Goal: Information Seeking & Learning: Understand process/instructions

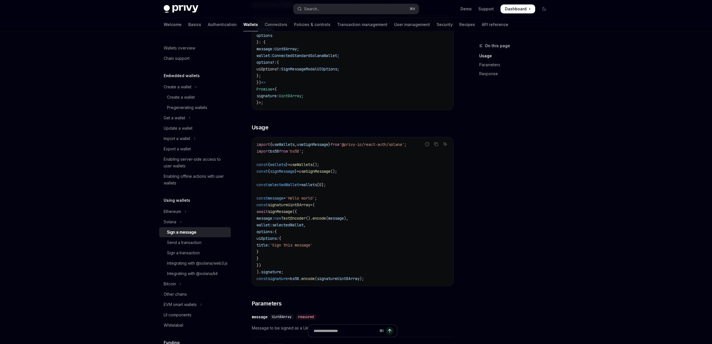
scroll to position [119, 0]
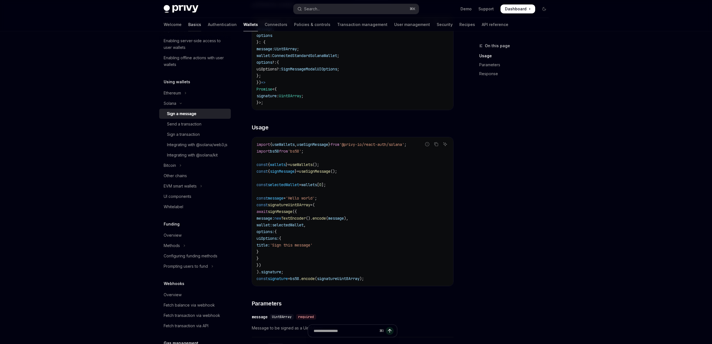
click at [188, 25] on link "Basics" at bounding box center [194, 24] width 13 height 13
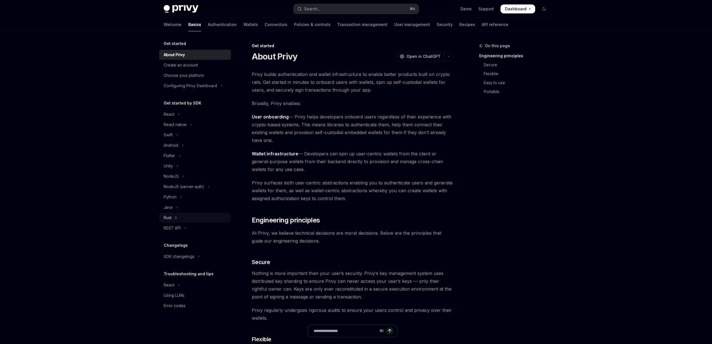
click at [177, 217] on button "Rust" at bounding box center [195, 218] width 72 height 10
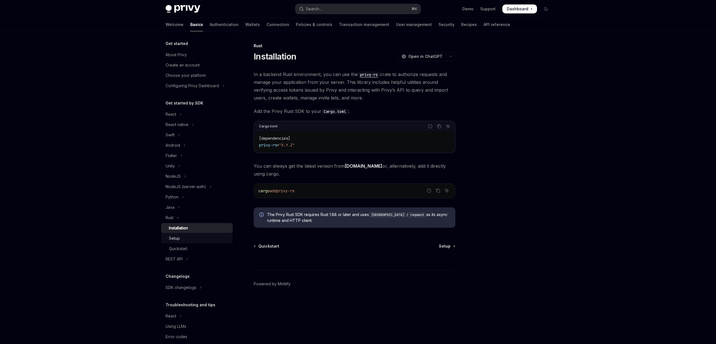
click at [204, 241] on div "Setup" at bounding box center [199, 238] width 60 height 7
type textarea "*"
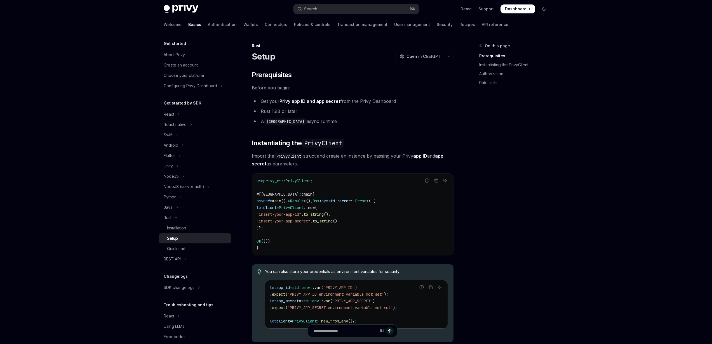
scroll to position [110, 0]
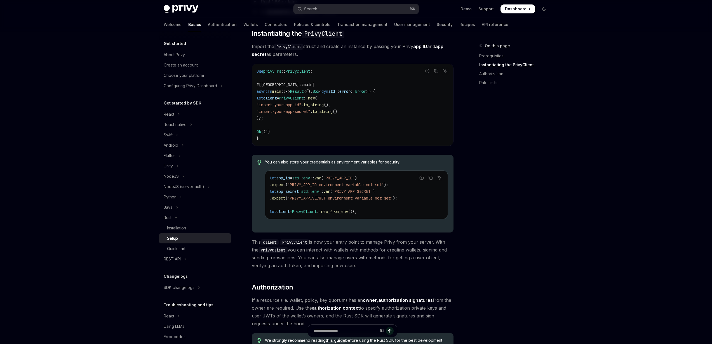
click at [182, 243] on link "Setup" at bounding box center [195, 239] width 72 height 10
click at [182, 249] on div "Quickstart" at bounding box center [176, 249] width 18 height 7
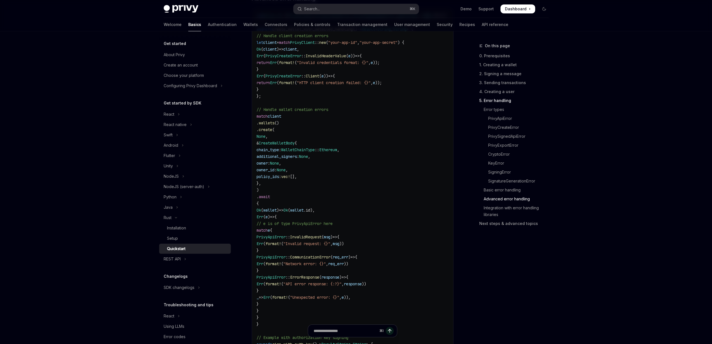
scroll to position [2717, 0]
